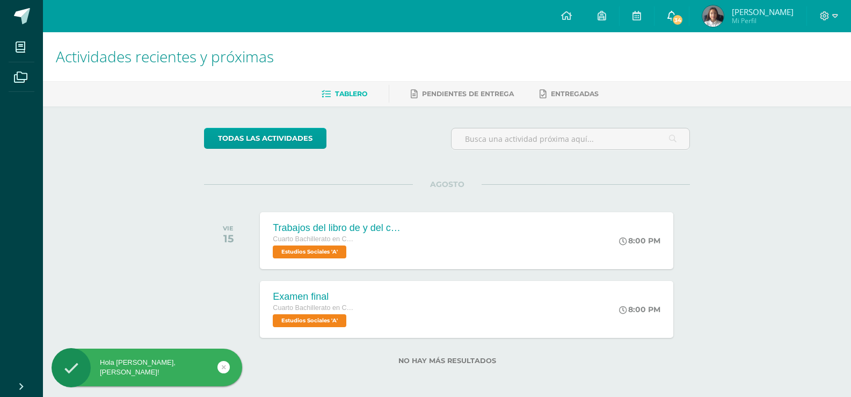
click at [683, 15] on span "34" at bounding box center [677, 20] width 12 height 12
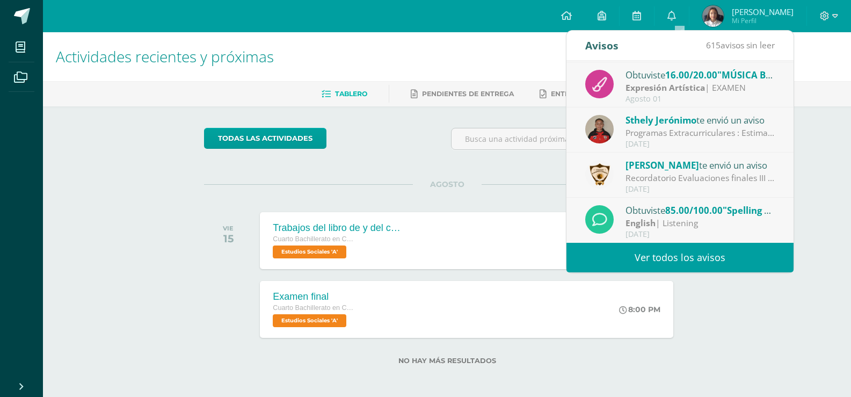
scroll to position [2, 0]
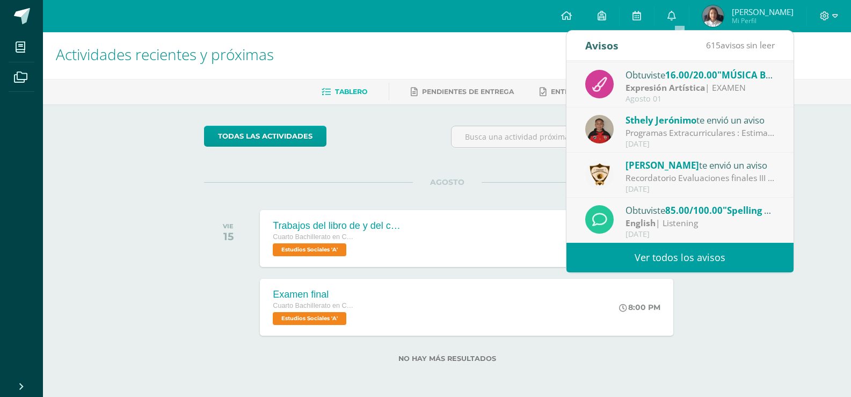
click at [695, 216] on span "85.00/100.00" at bounding box center [693, 210] width 57 height 12
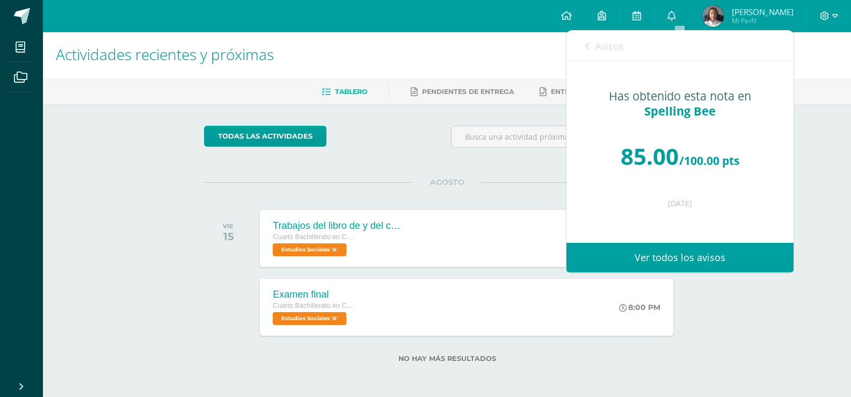
click at [594, 42] on link "Avisos" at bounding box center [604, 46] width 39 height 31
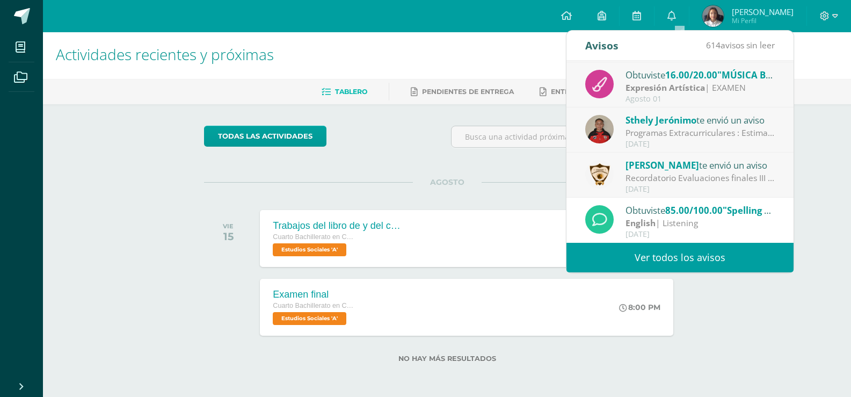
scroll to position [170, 0]
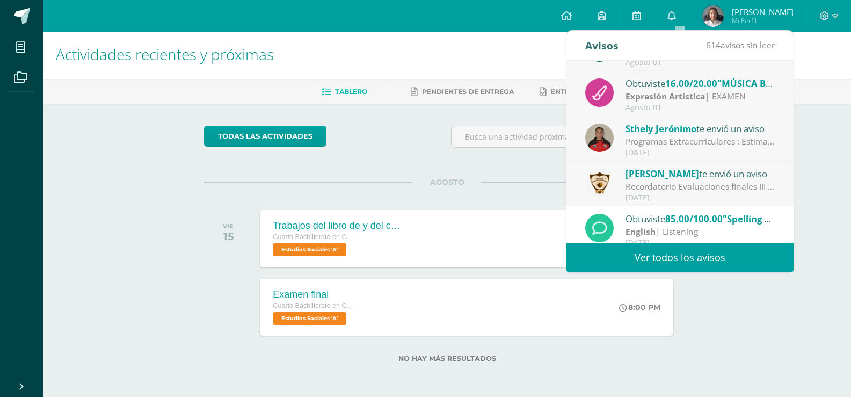
click at [763, 14] on span "[PERSON_NAME]" at bounding box center [762, 11] width 62 height 11
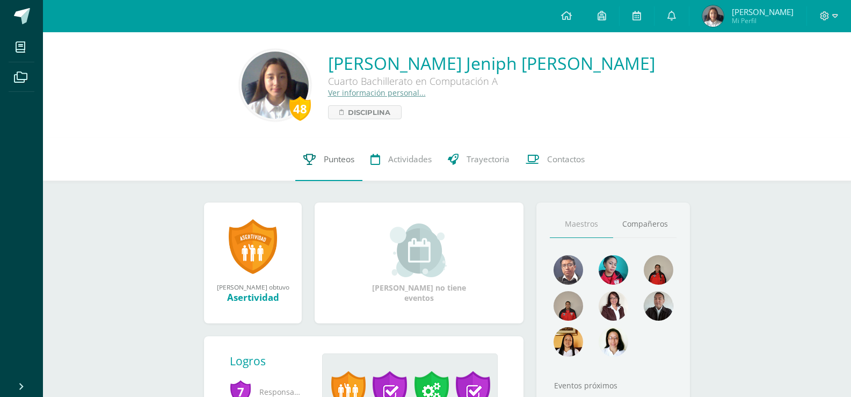
click at [294, 164] on div "48 [PERSON_NAME] 221033 Punteos Actividades Trayectoria Contactos" at bounding box center [447, 159] width 808 height 43
click at [304, 157] on icon at bounding box center [309, 158] width 12 height 11
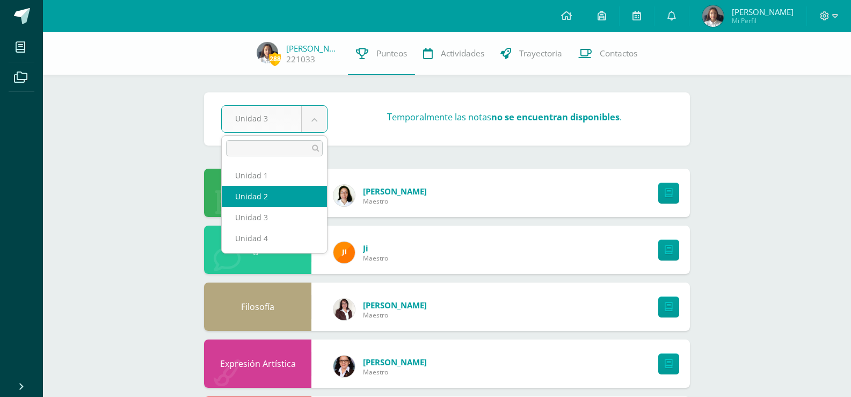
select select "Unidad 2"
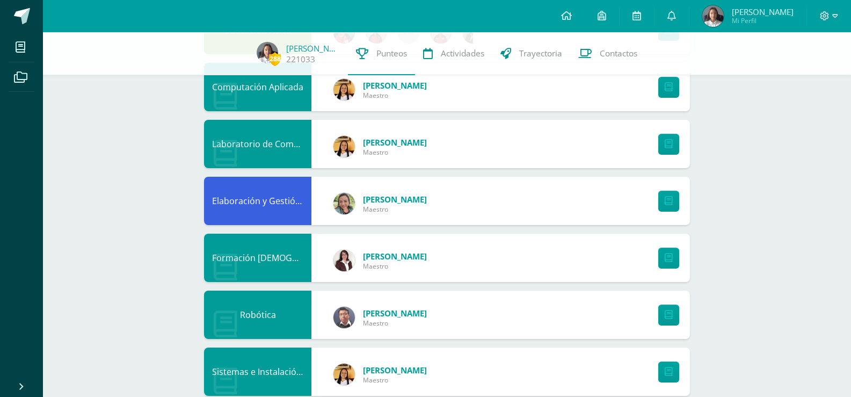
scroll to position [373, 0]
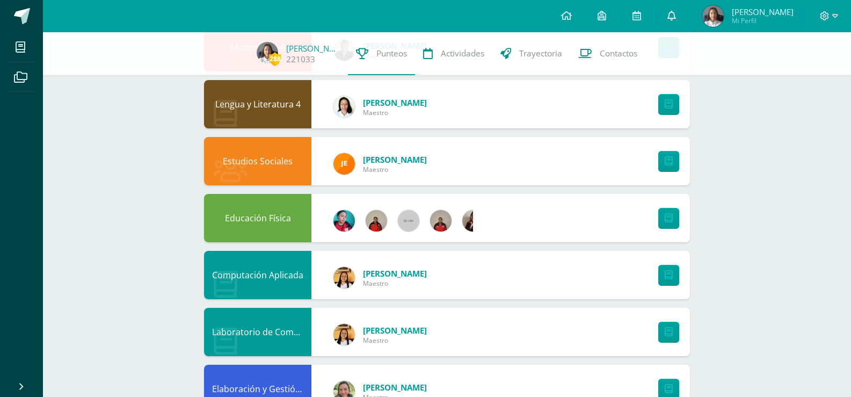
click at [680, 22] on link at bounding box center [671, 16] width 34 height 32
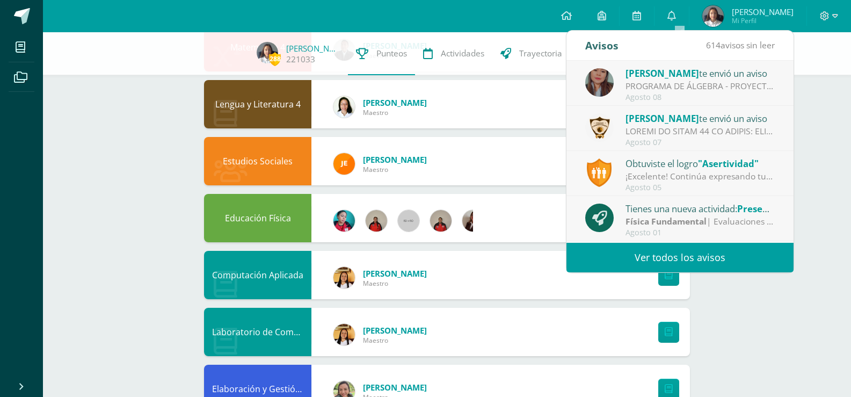
click at [720, 261] on link "Ver todos los avisos" at bounding box center [679, 258] width 227 height 30
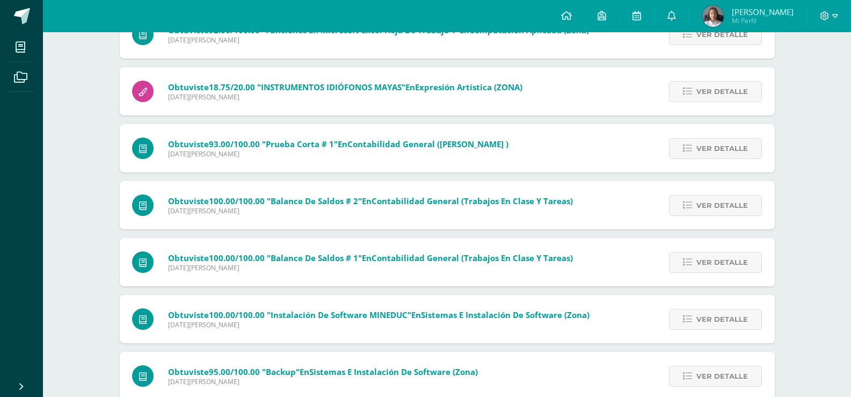
scroll to position [3429, 0]
